Goal: Task Accomplishment & Management: Use online tool/utility

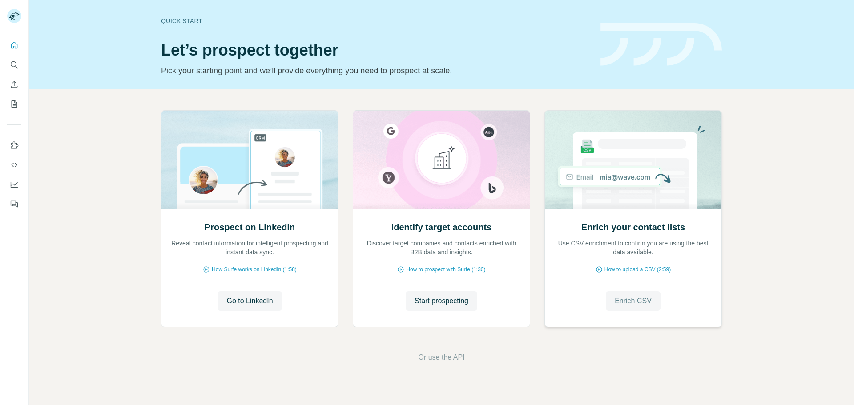
click at [627, 298] on span "Enrich CSV" at bounding box center [632, 301] width 37 height 11
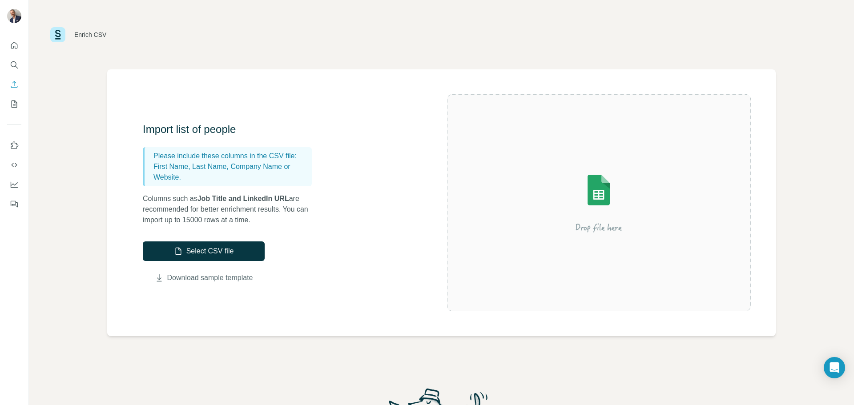
click at [223, 277] on link "Download sample template" at bounding box center [210, 278] width 86 height 11
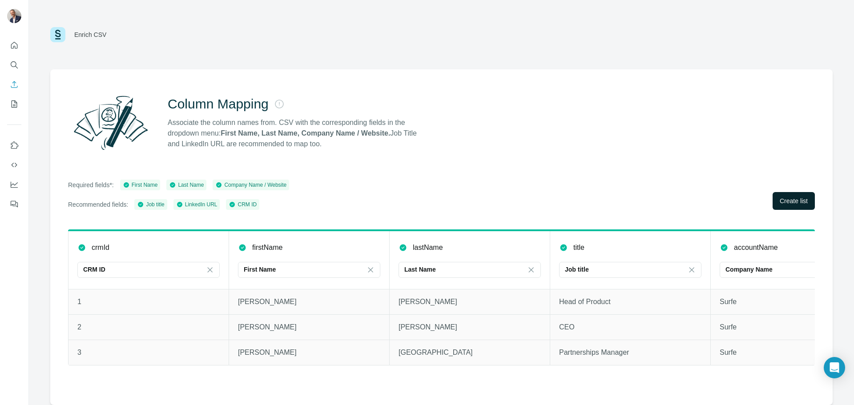
click at [780, 198] on span "Create list" at bounding box center [793, 200] width 28 height 9
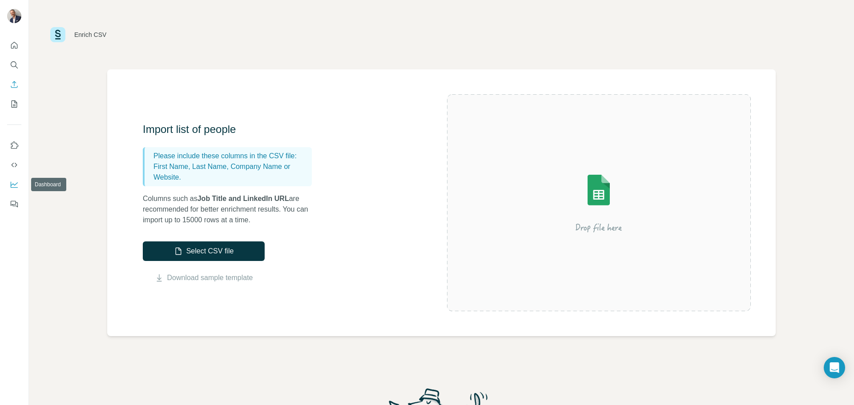
click at [13, 180] on icon "Dashboard" at bounding box center [14, 184] width 9 height 9
click at [657, 33] on div "Enrich CSV" at bounding box center [441, 34] width 782 height 27
click at [589, 196] on img at bounding box center [598, 202] width 160 height 107
click at [223, 253] on button "Select CSV file" at bounding box center [204, 251] width 122 height 20
click at [229, 252] on button "Select CSV file" at bounding box center [204, 251] width 122 height 20
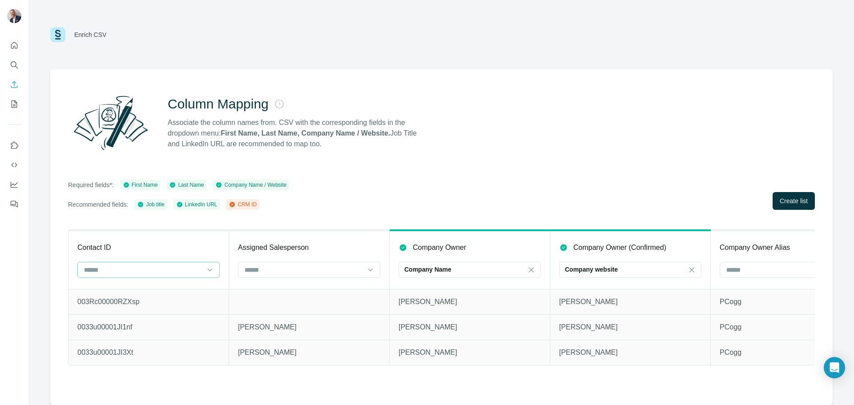
click at [173, 271] on input at bounding box center [143, 270] width 120 height 10
click at [152, 290] on div "CRM ID" at bounding box center [148, 289] width 127 height 9
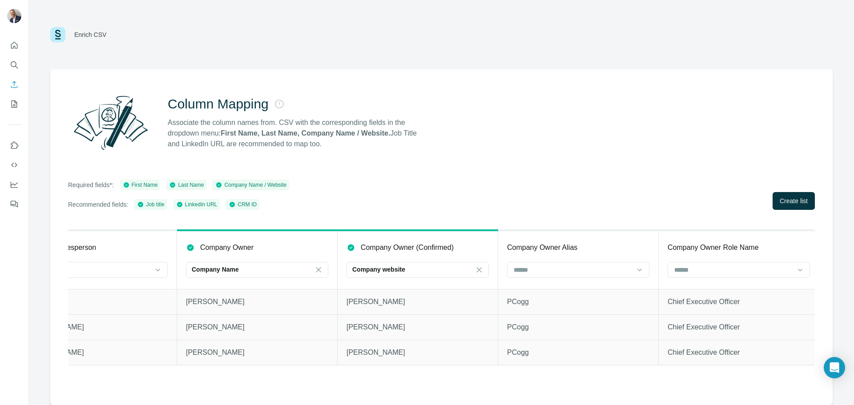
scroll to position [0, 237]
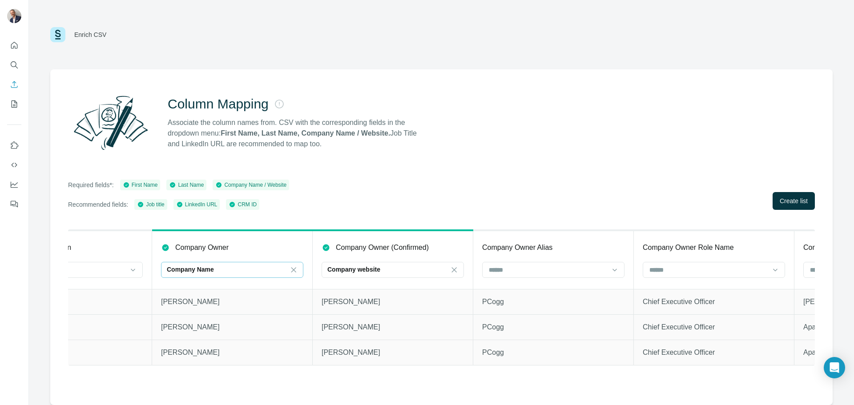
click at [223, 269] on div "Company Name" at bounding box center [227, 269] width 120 height 9
click at [297, 268] on icon at bounding box center [293, 269] width 9 height 9
click at [452, 271] on icon at bounding box center [454, 269] width 5 height 5
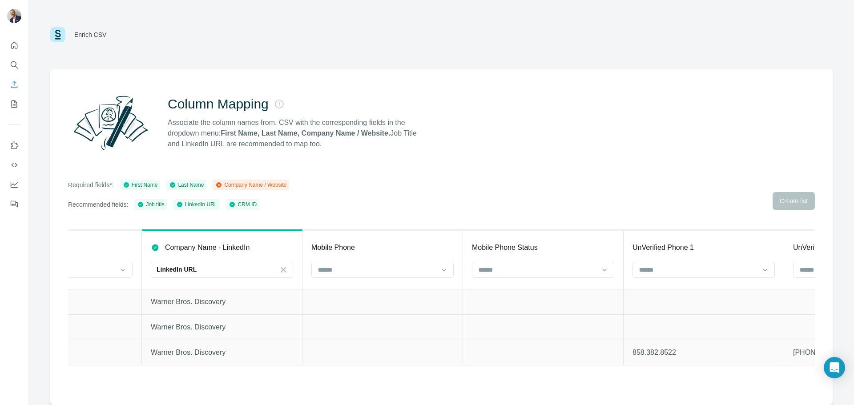
scroll to position [0, 2019]
click at [277, 267] on icon at bounding box center [277, 269] width 9 height 9
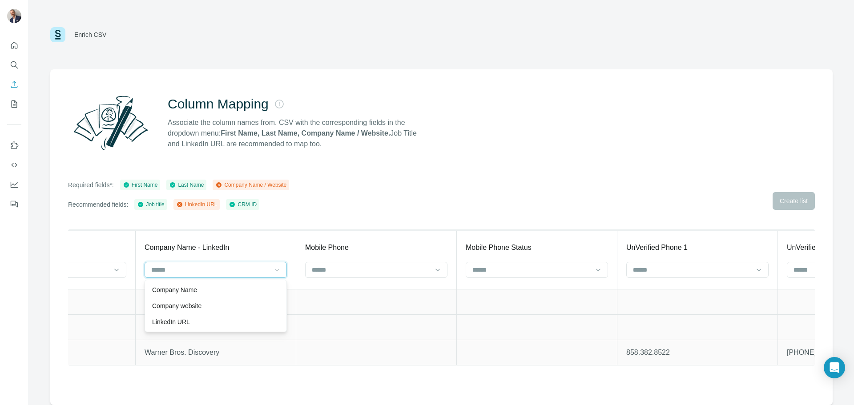
scroll to position [0, 0]
click at [211, 290] on div "Company Name" at bounding box center [215, 289] width 127 height 9
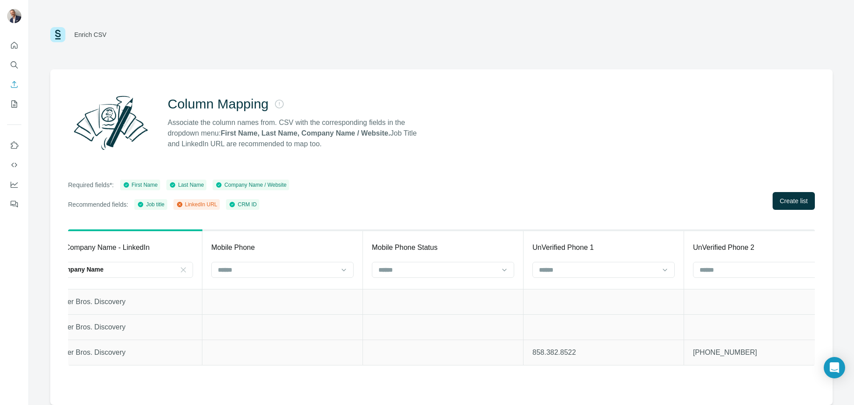
scroll to position [0, 2163]
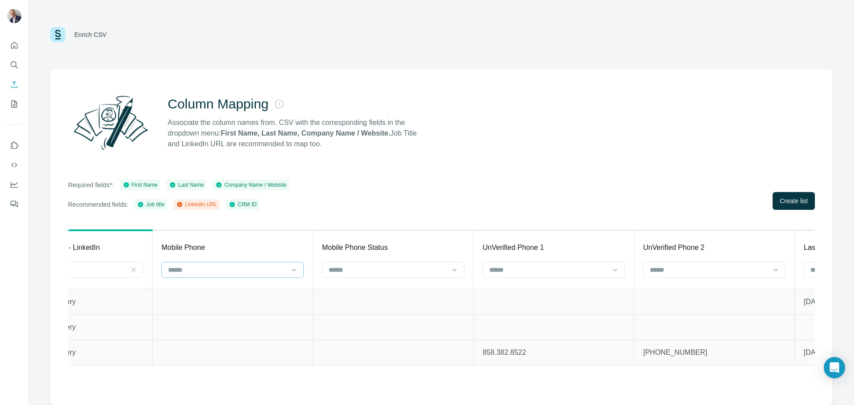
click at [271, 265] on input at bounding box center [227, 270] width 120 height 10
click at [268, 237] on th "Mobile Phone" at bounding box center [232, 259] width 160 height 59
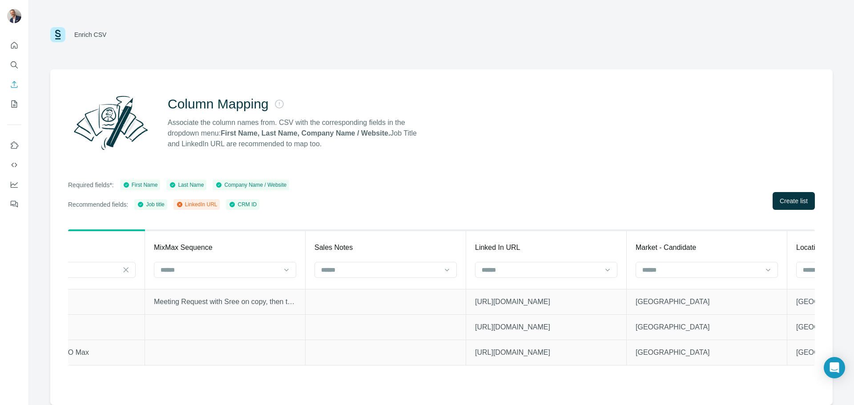
scroll to position [0, 5820]
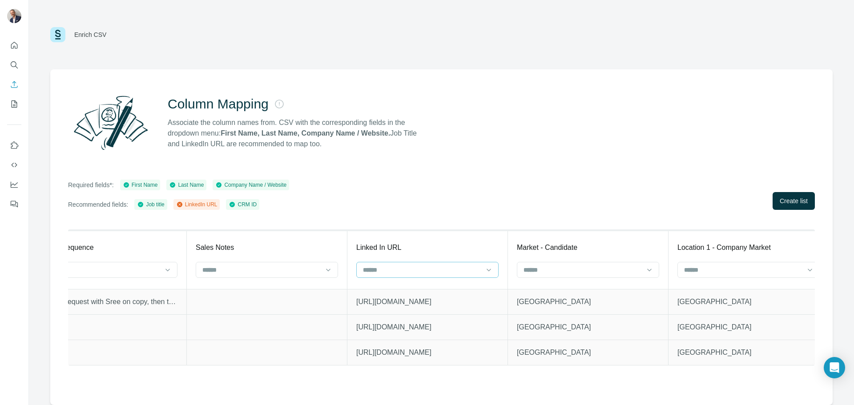
click at [421, 267] on input at bounding box center [422, 270] width 120 height 10
click at [407, 303] on div "LinkedIn URL" at bounding box center [428, 305] width 127 height 9
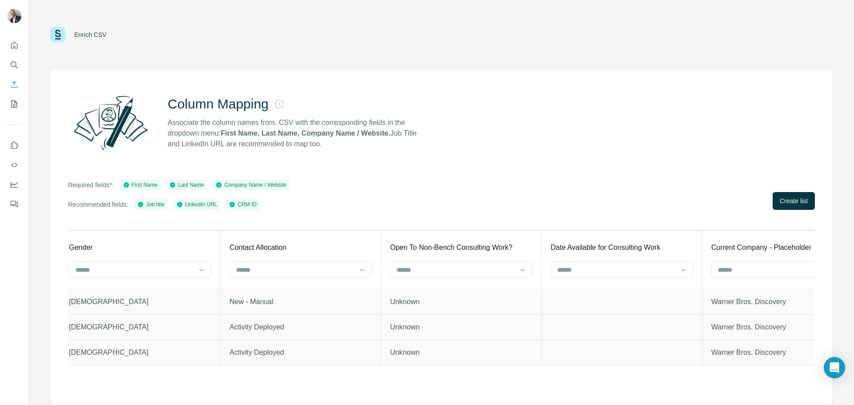
scroll to position [0, 9527]
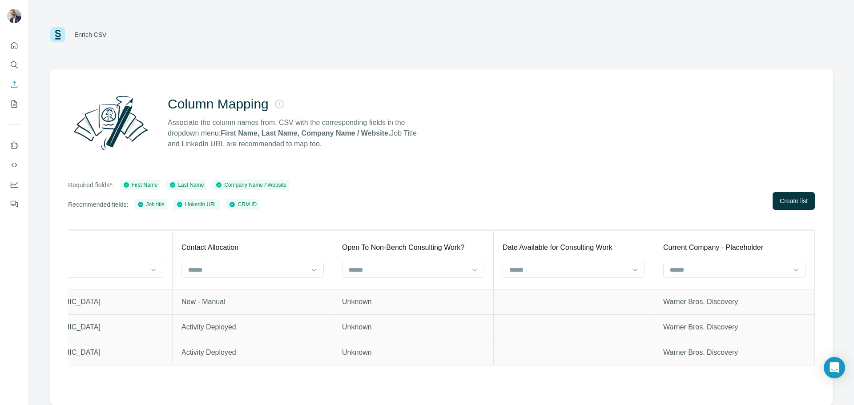
drag, startPoint x: 786, startPoint y: 204, endPoint x: 765, endPoint y: 200, distance: 21.2
click at [786, 204] on span "Create list" at bounding box center [793, 200] width 28 height 9
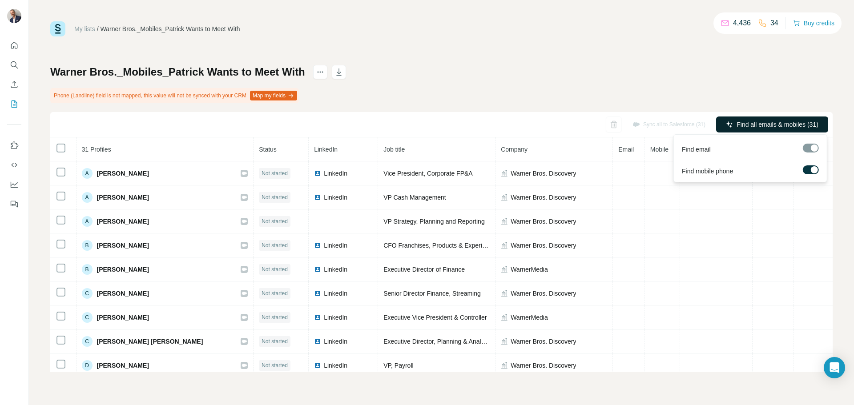
click at [756, 124] on span "Find all emails & mobiles (31)" at bounding box center [777, 124] width 82 height 9
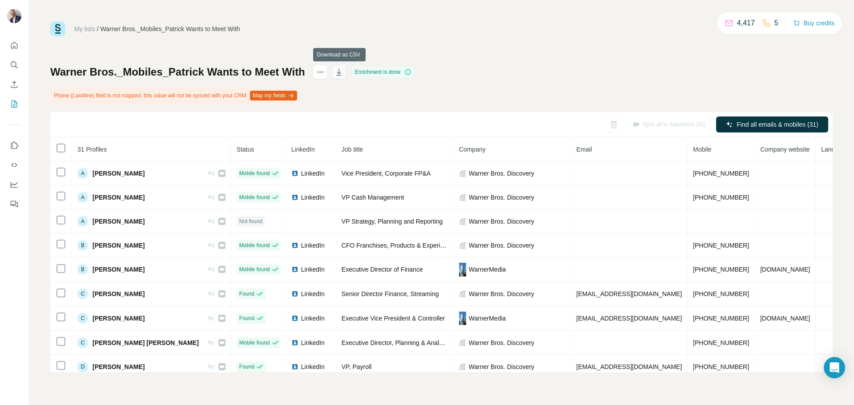
click at [339, 72] on icon "button" at bounding box center [339, 73] width 4 height 3
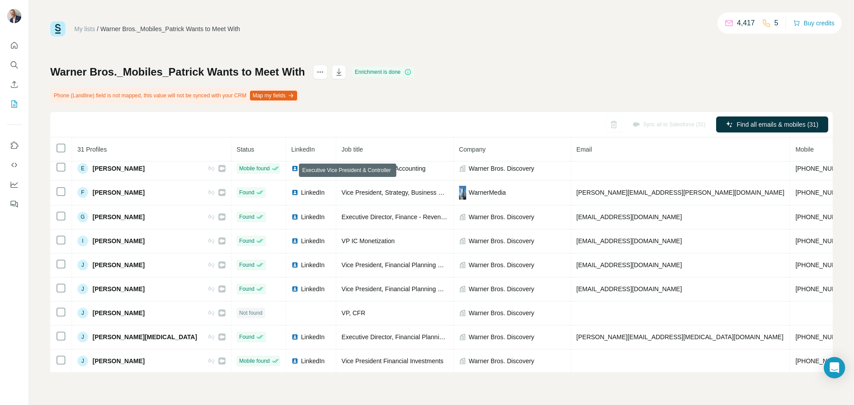
scroll to position [272, 0]
